Goal: Task Accomplishment & Management: Manage account settings

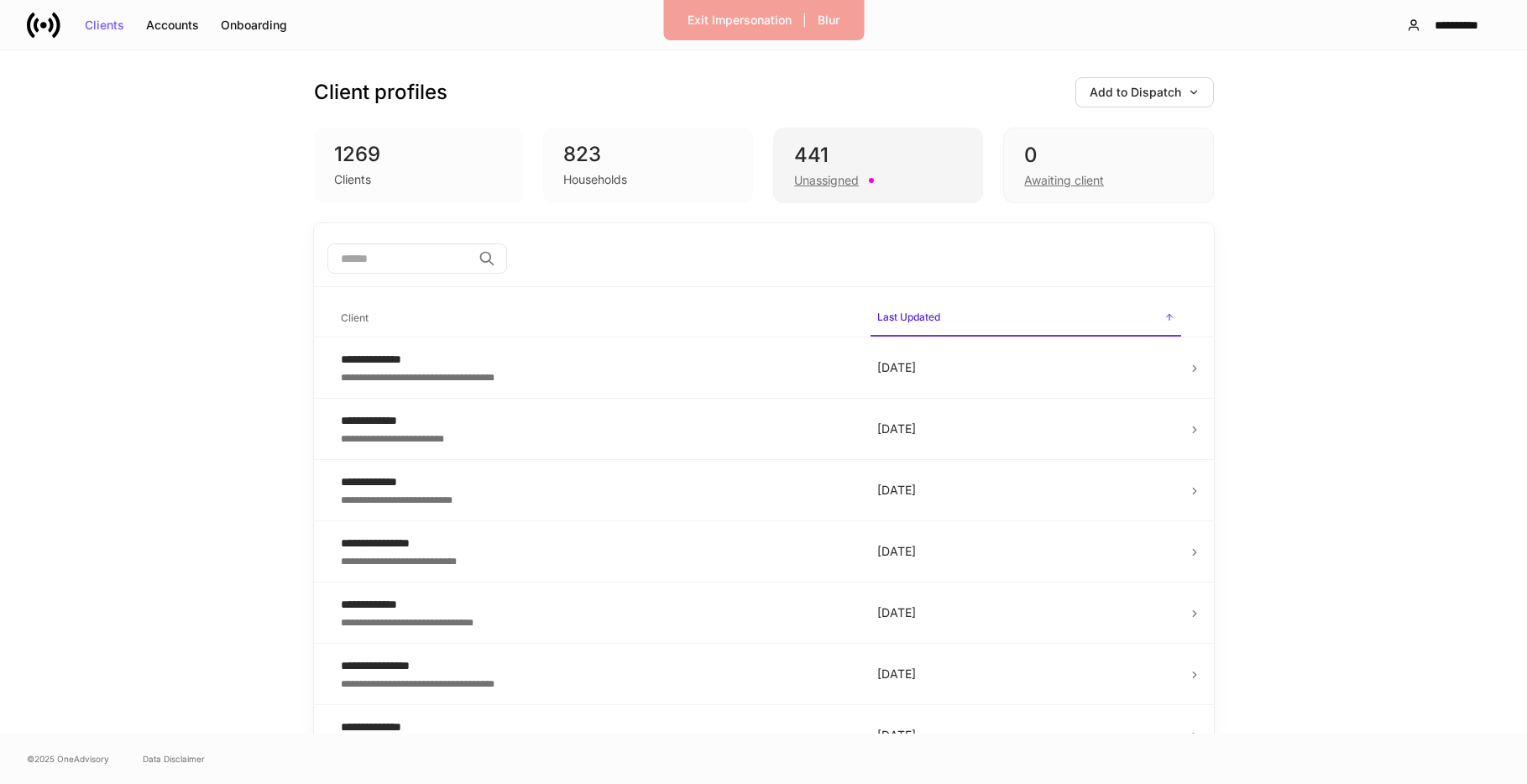
click at [834, 189] on div "441 Unassigned" at bounding box center [878, 165] width 210 height 76
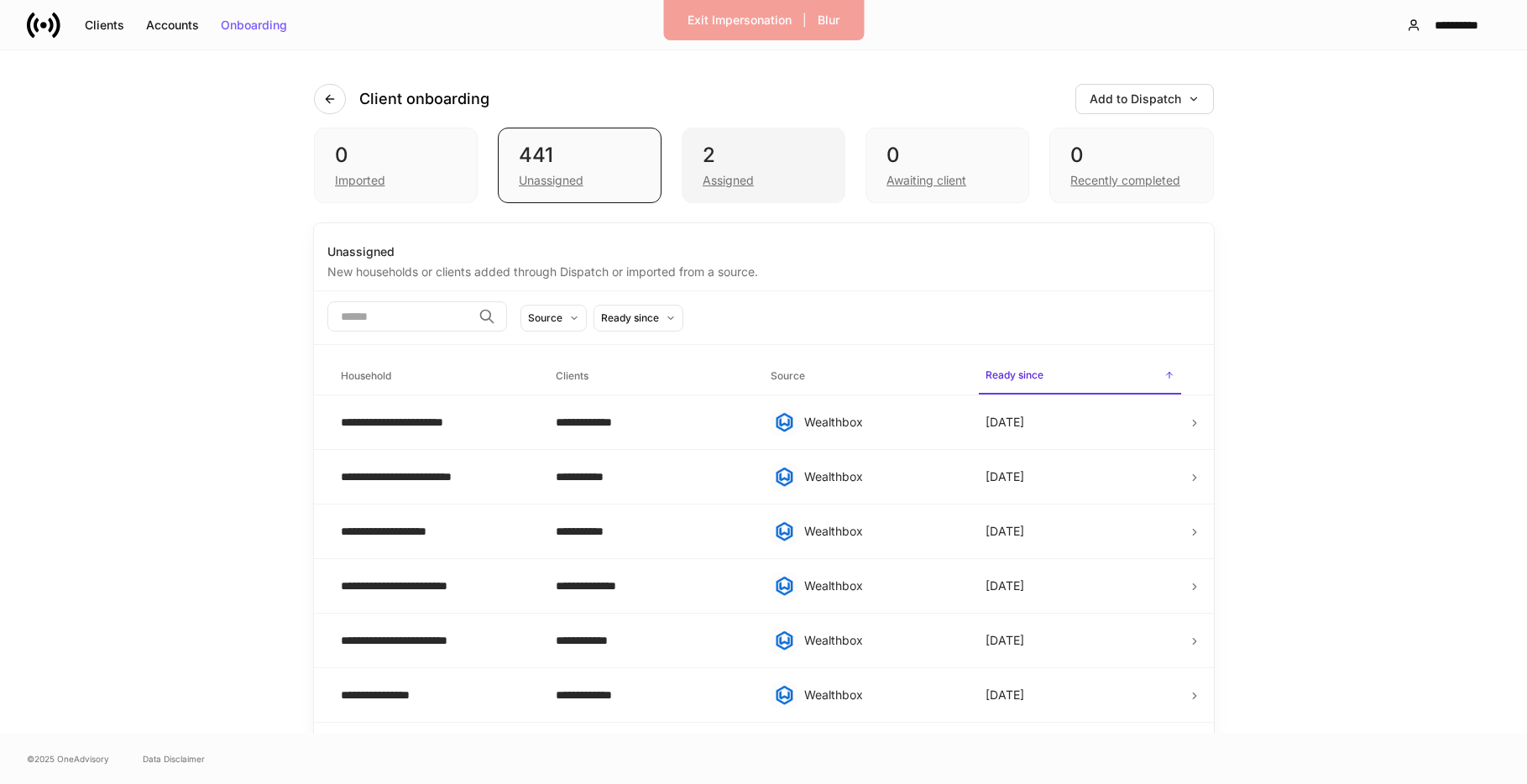
click at [780, 177] on div "Assigned" at bounding box center [764, 179] width 122 height 21
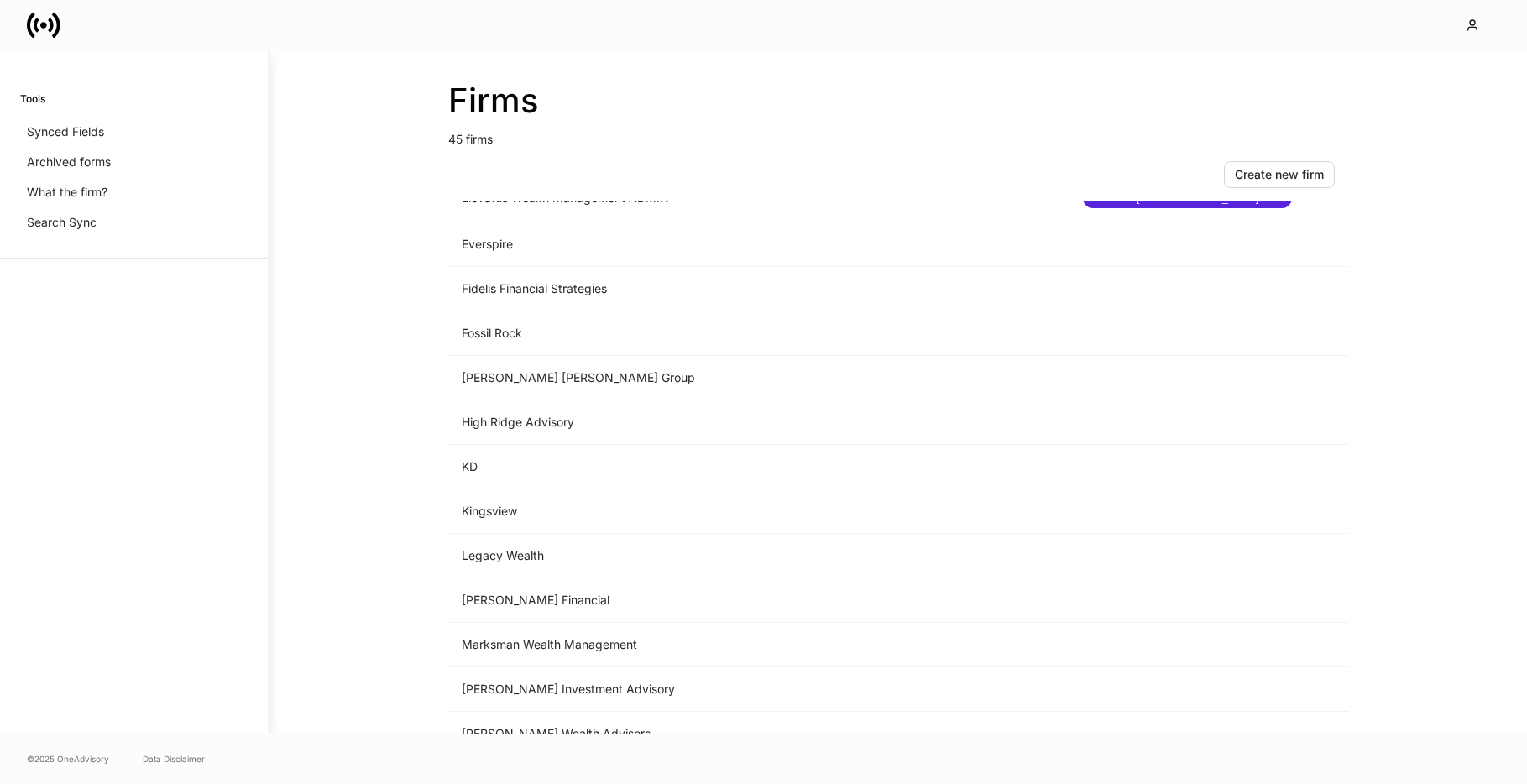
scroll to position [1268, 0]
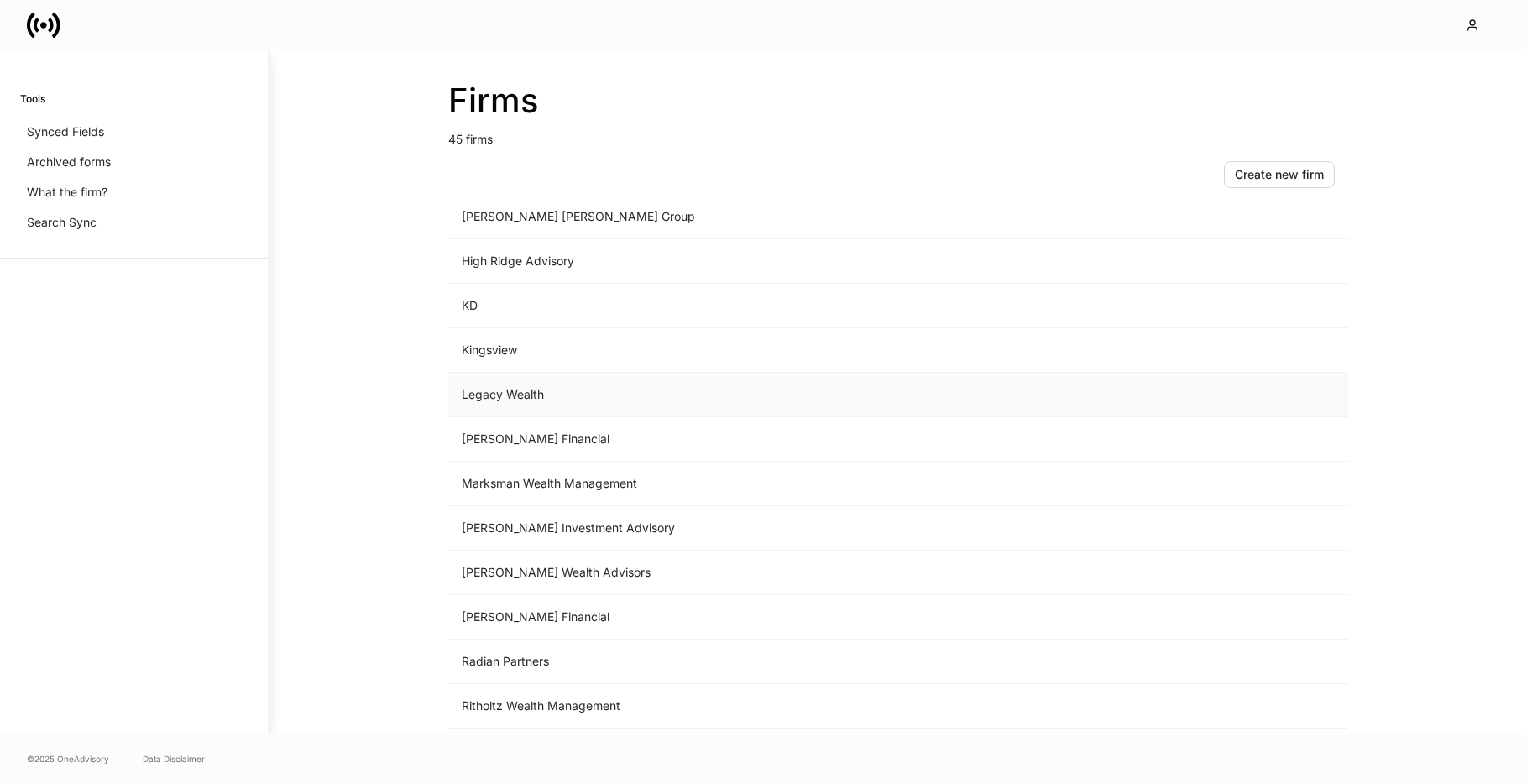
click at [529, 392] on td "Legacy Wealth" at bounding box center [758, 394] width 621 height 44
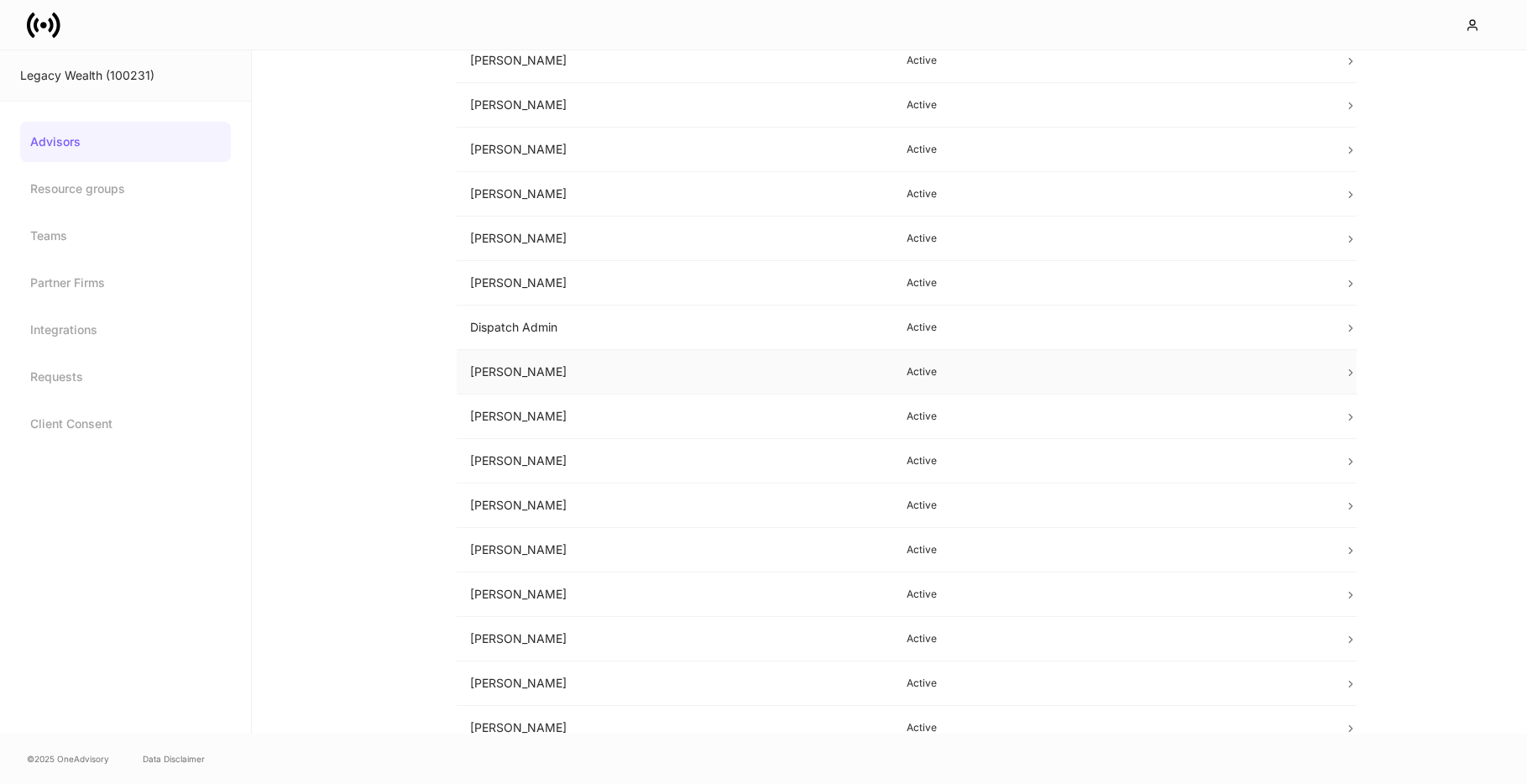
scroll to position [231, 0]
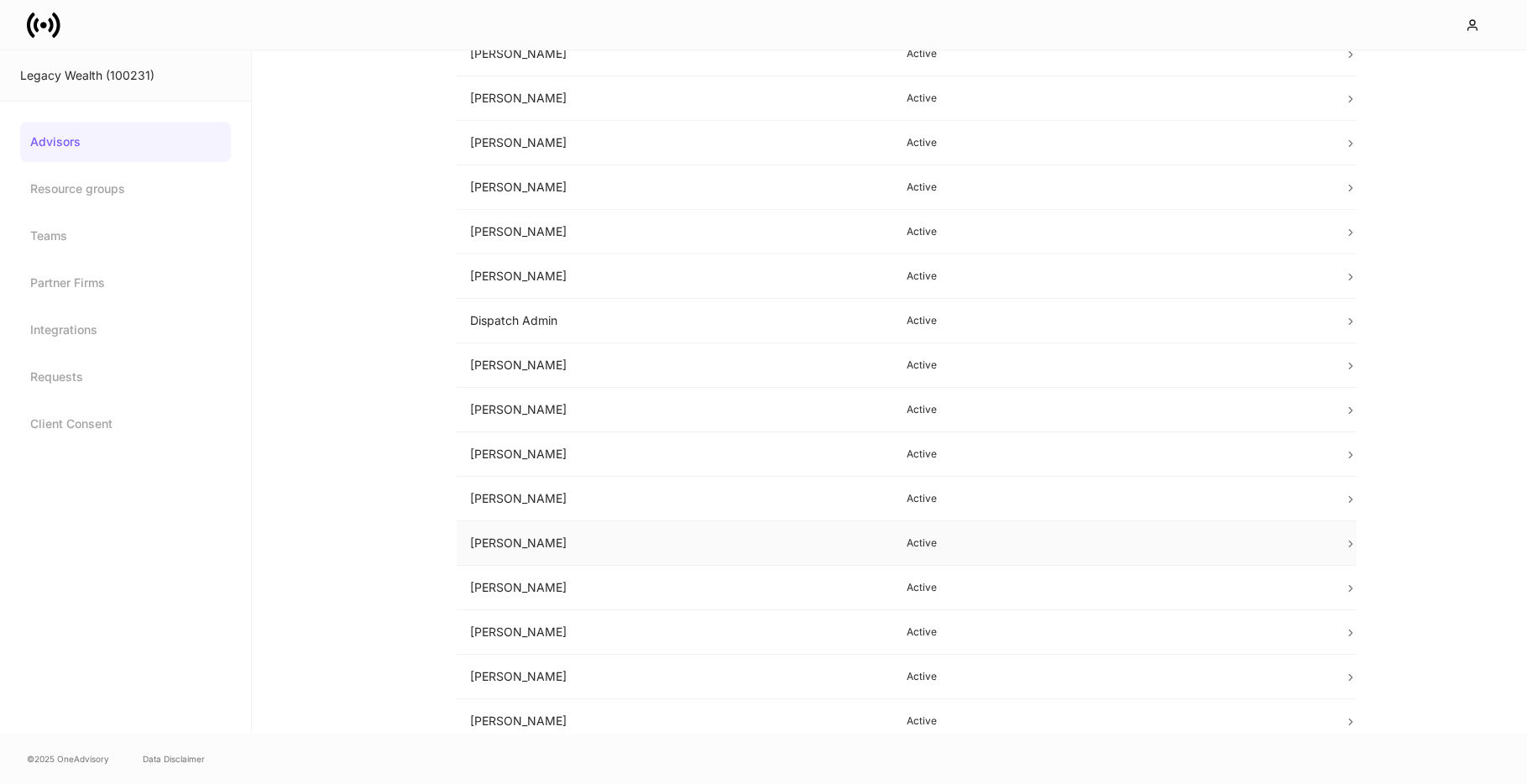
click at [552, 534] on td "Jess Lickteig" at bounding box center [675, 542] width 437 height 44
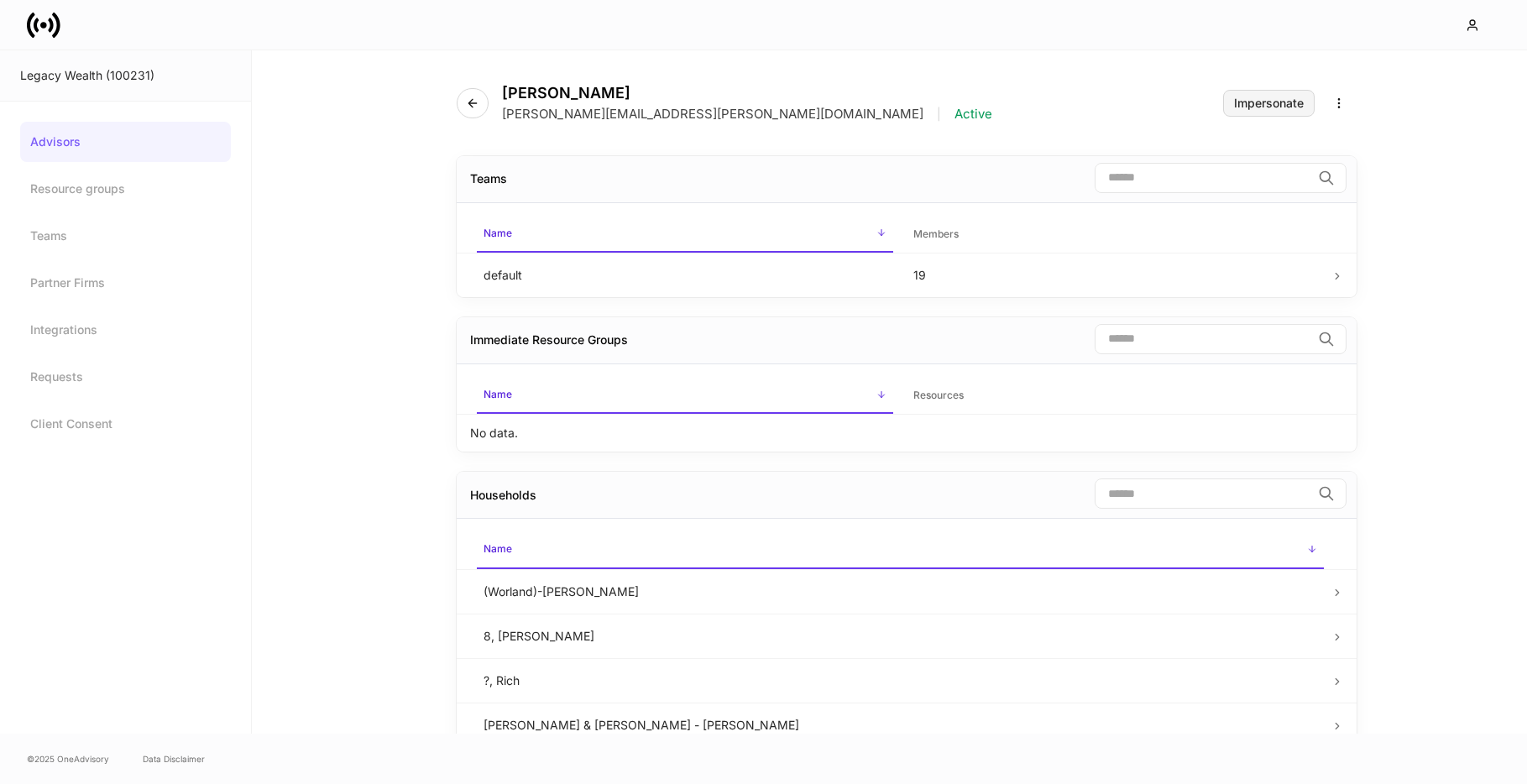
click at [1238, 97] on div "Impersonate" at bounding box center [1268, 103] width 69 height 12
